Goal: Task Accomplishment & Management: Manage account settings

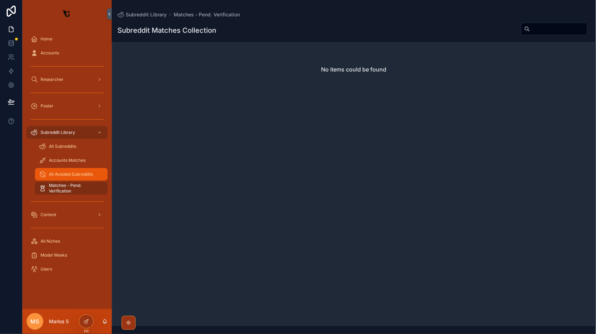
click at [72, 177] on span "All Avoided Subreddits" at bounding box center [71, 175] width 44 height 6
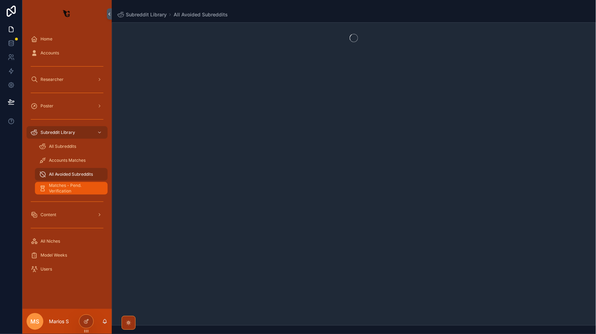
click at [76, 189] on span "Matches - Pend. Verification" at bounding box center [75, 188] width 52 height 11
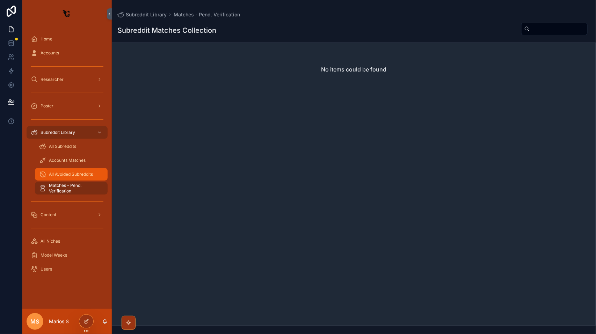
click at [71, 176] on span "All Avoided Subreddits" at bounding box center [71, 175] width 44 height 6
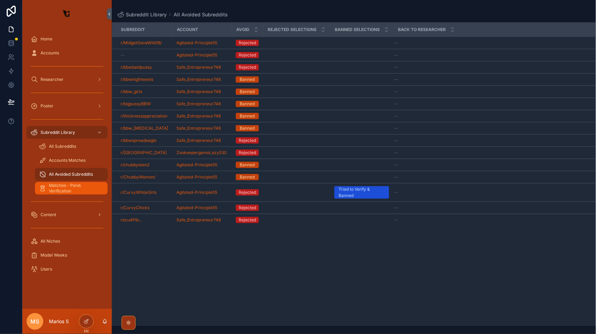
click at [58, 185] on span "Matches - Pend. Verification" at bounding box center [75, 188] width 52 height 11
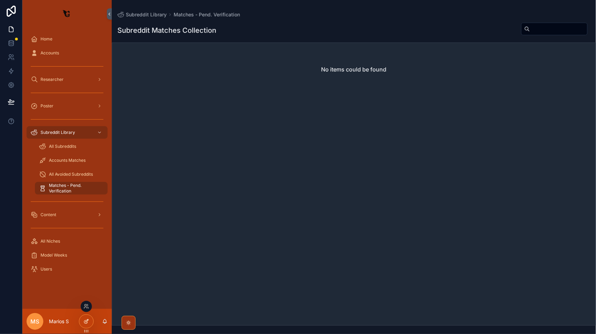
click at [84, 323] on icon at bounding box center [86, 322] width 6 height 6
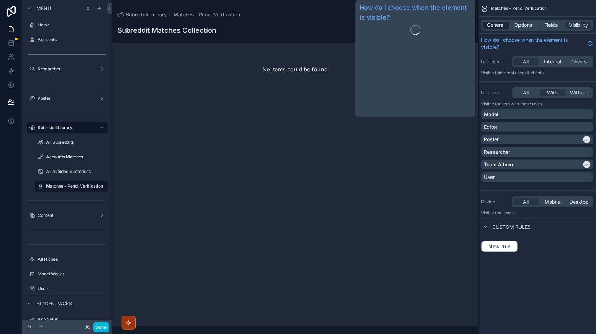
click at [498, 26] on span "General" at bounding box center [495, 25] width 17 height 7
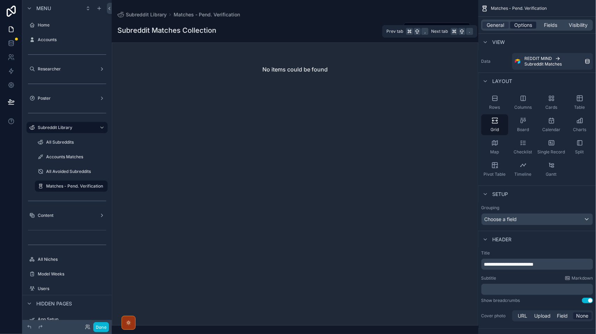
click at [525, 23] on span "Options" at bounding box center [523, 25] width 18 height 7
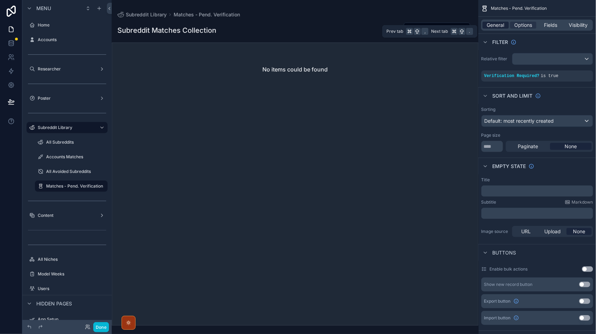
click at [507, 23] on div "General" at bounding box center [496, 25] width 26 height 7
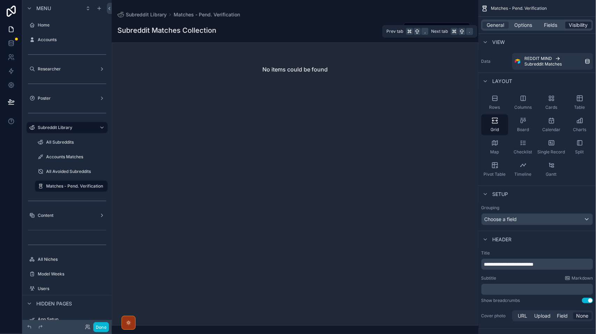
click at [580, 24] on span "Visibility" at bounding box center [578, 25] width 19 height 7
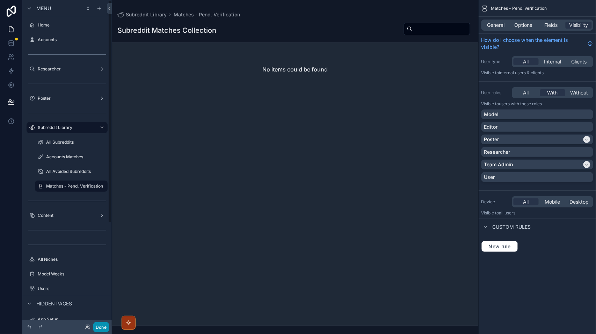
click at [99, 327] on button "Done" at bounding box center [101, 328] width 16 height 10
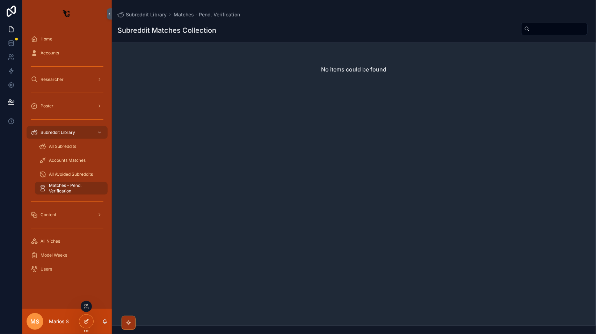
click at [84, 317] on div at bounding box center [86, 321] width 14 height 13
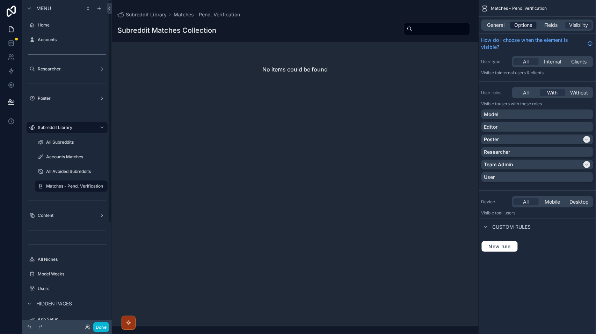
click at [526, 25] on span "Options" at bounding box center [523, 25] width 18 height 7
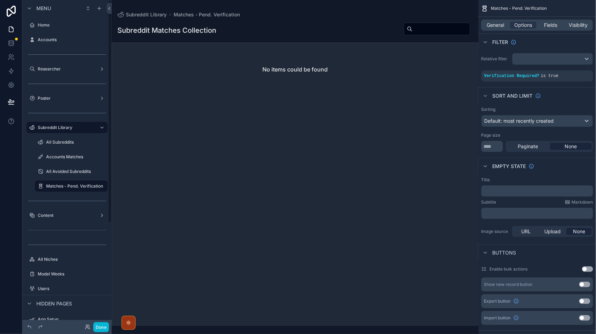
click at [77, 165] on div "All Avoided Subreddits" at bounding box center [71, 171] width 81 height 13
click at [77, 168] on div "All Avoided Subreddits" at bounding box center [71, 172] width 50 height 8
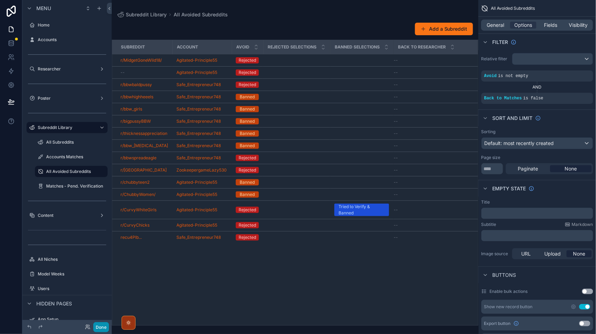
click at [104, 327] on button "Done" at bounding box center [101, 328] width 16 height 10
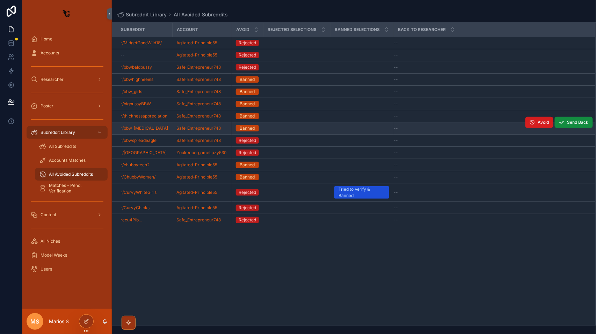
click at [542, 124] on span "Avoid" at bounding box center [543, 123] width 11 height 6
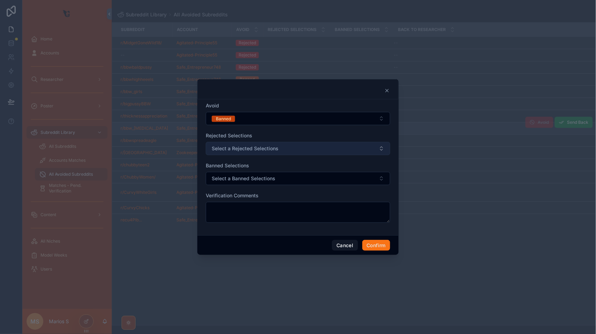
click at [295, 153] on button "Select a Rejected Selections" at bounding box center [298, 148] width 184 height 13
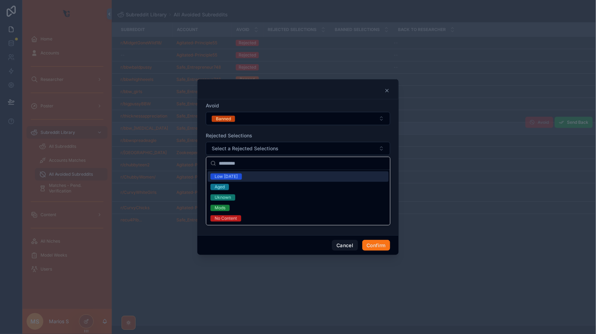
click at [309, 125] on form "Avoid Banned Rejected Selections Select a Rejected Selections Banned Selections…" at bounding box center [298, 166] width 184 height 128
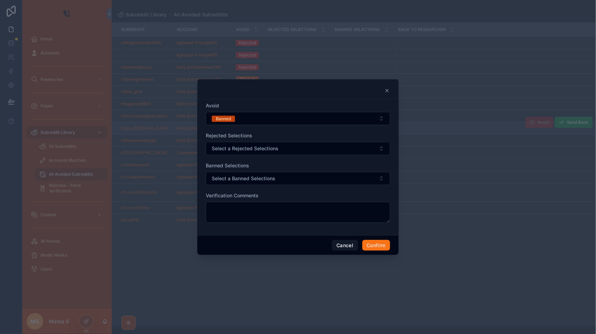
click at [392, 93] on div at bounding box center [297, 89] width 201 height 20
click at [388, 93] on icon at bounding box center [387, 91] width 6 height 6
